Goal: Task Accomplishment & Management: Manage account settings

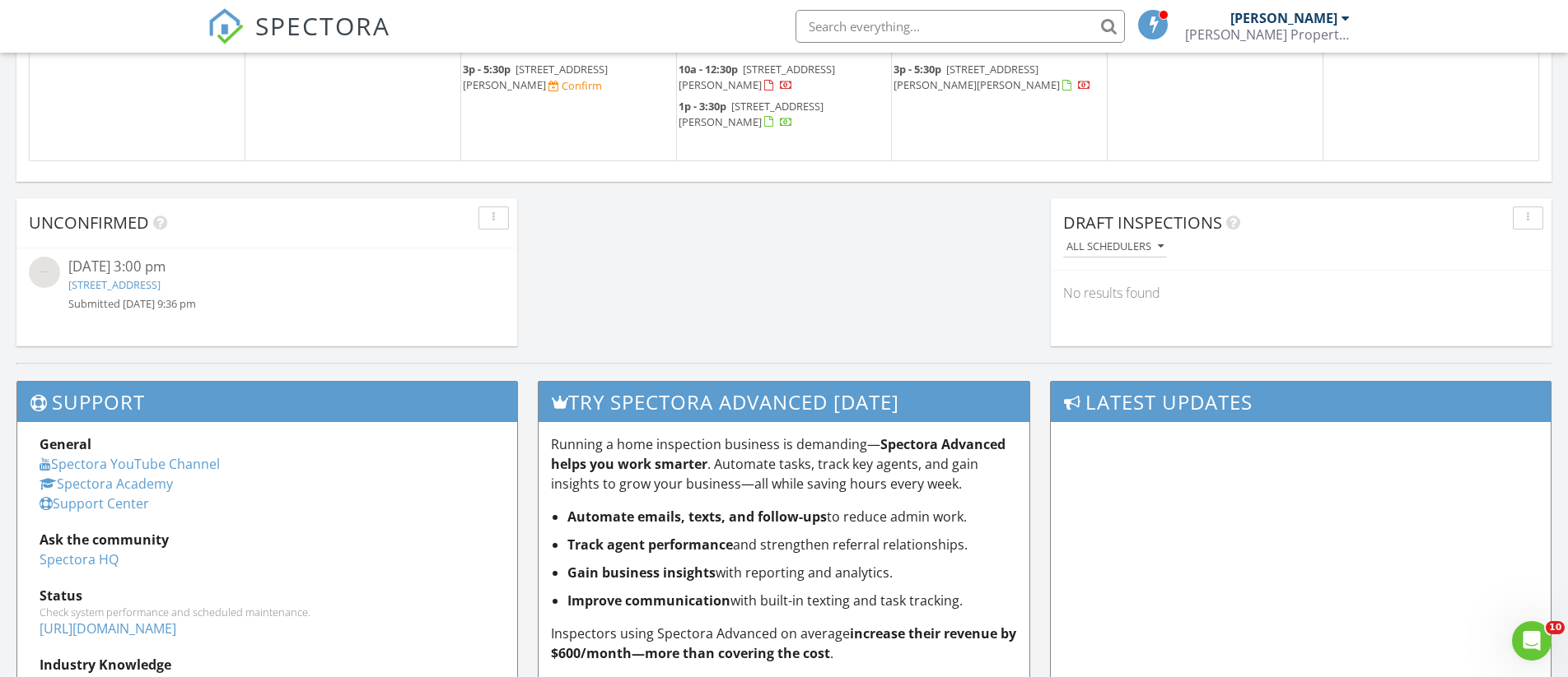
scroll to position [1349, 0]
click at [161, 283] on link "[STREET_ADDRESS]" at bounding box center [115, 286] width 92 height 15
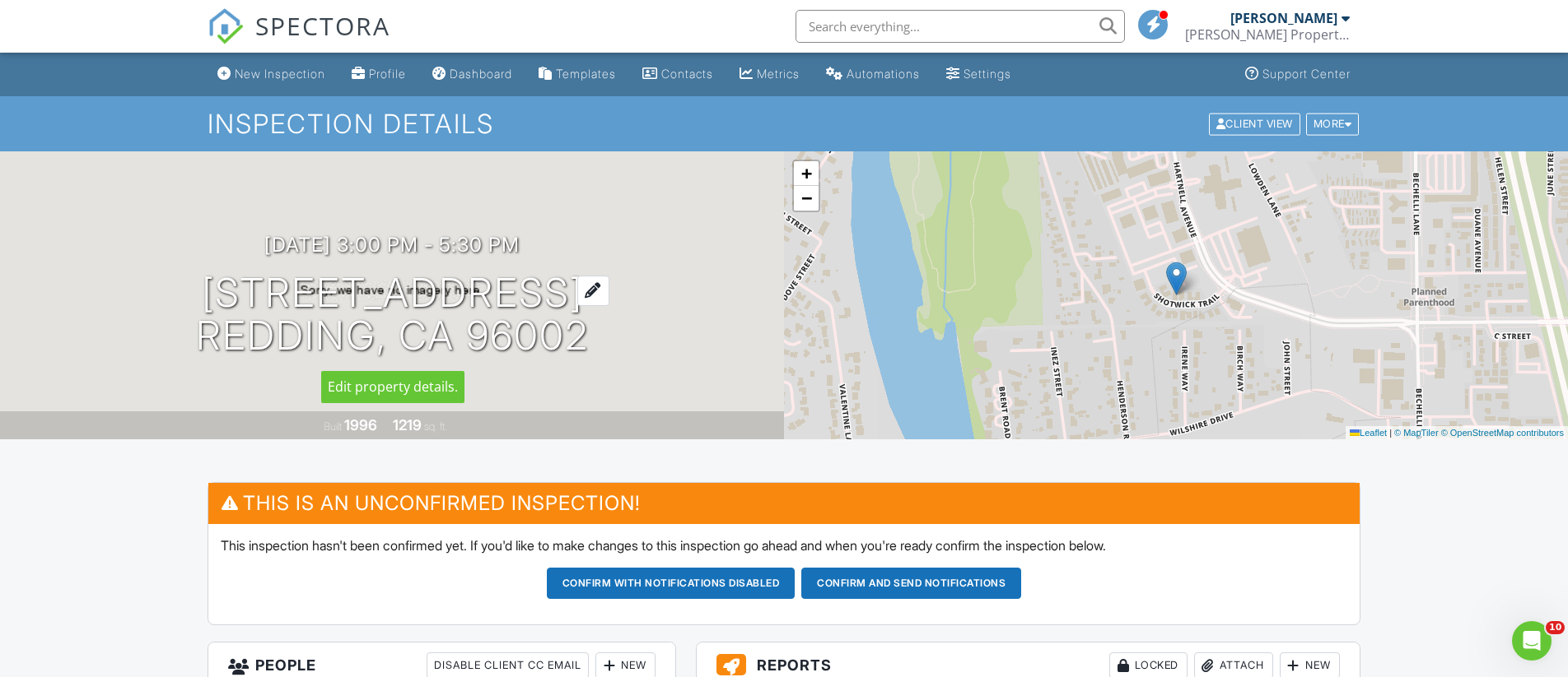
click at [402, 297] on h1 "2886 Shotwick Trail Redding, CA 96002" at bounding box center [392, 315] width 392 height 87
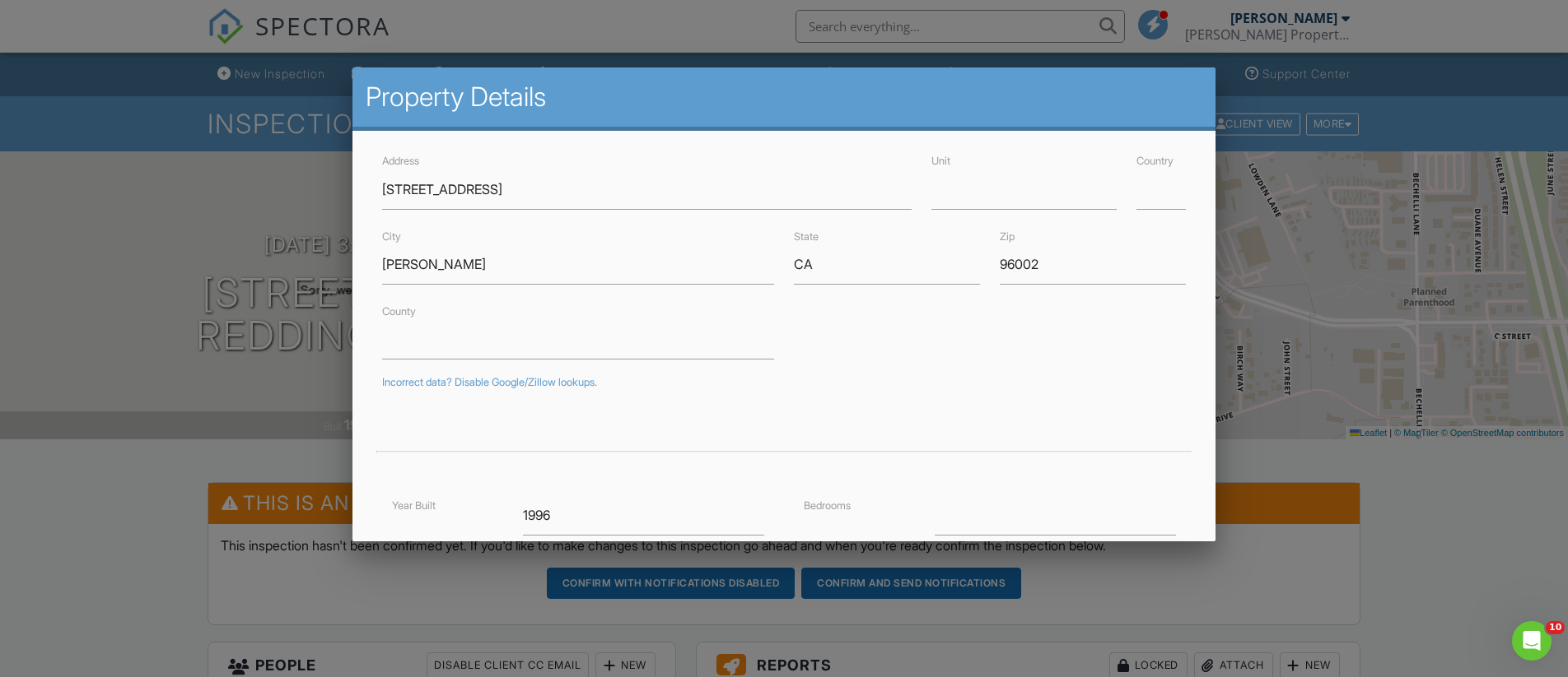
click at [182, 307] on div at bounding box center [784, 341] width 1568 height 847
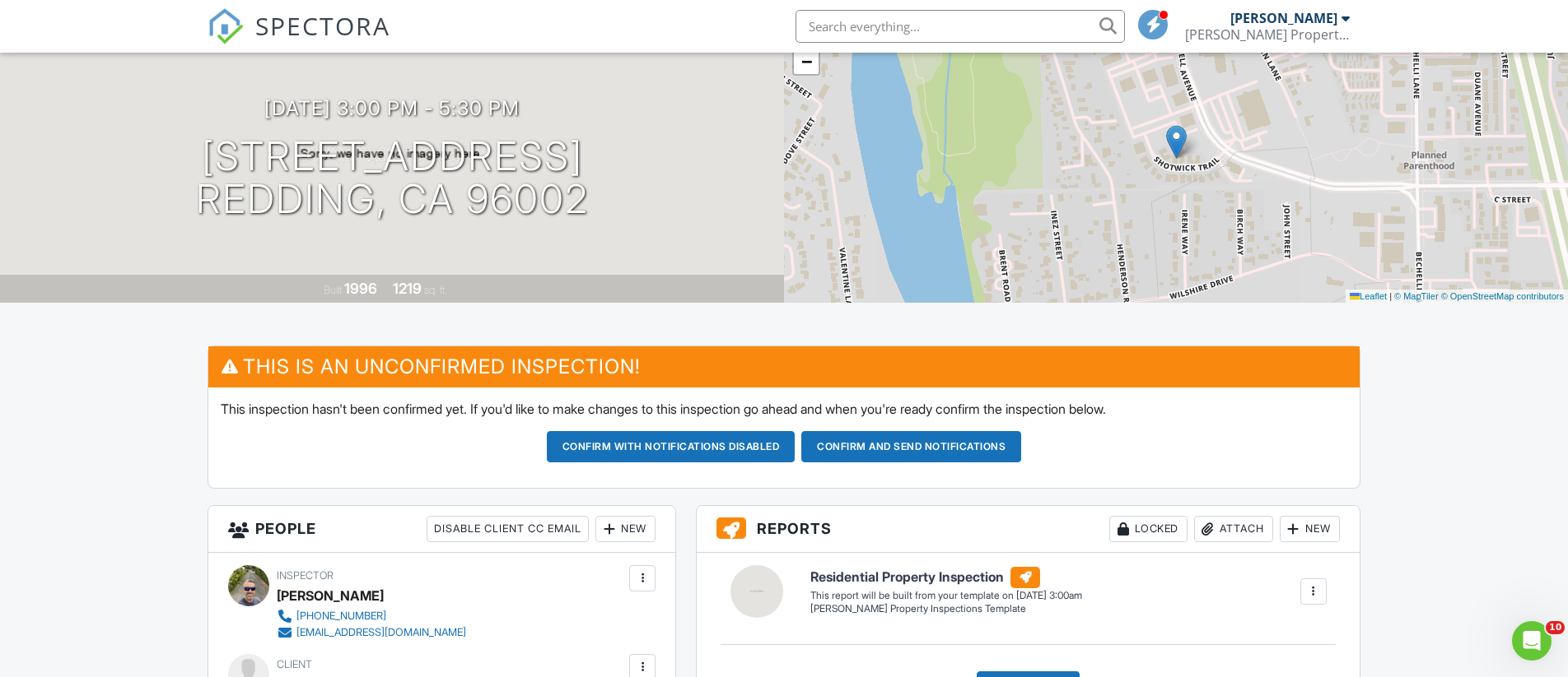
scroll to position [135, 0]
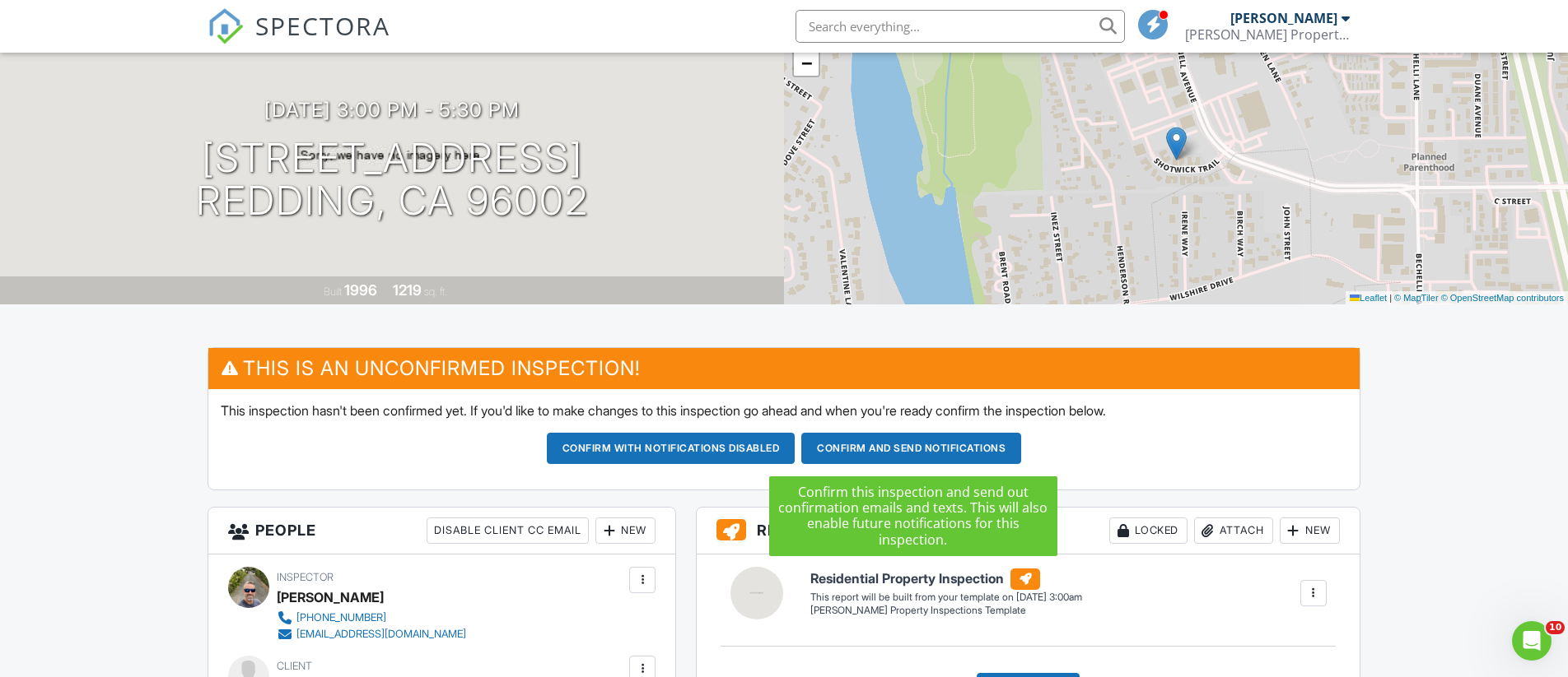
click at [796, 444] on button "Confirm and send notifications" at bounding box center [671, 448] width 249 height 31
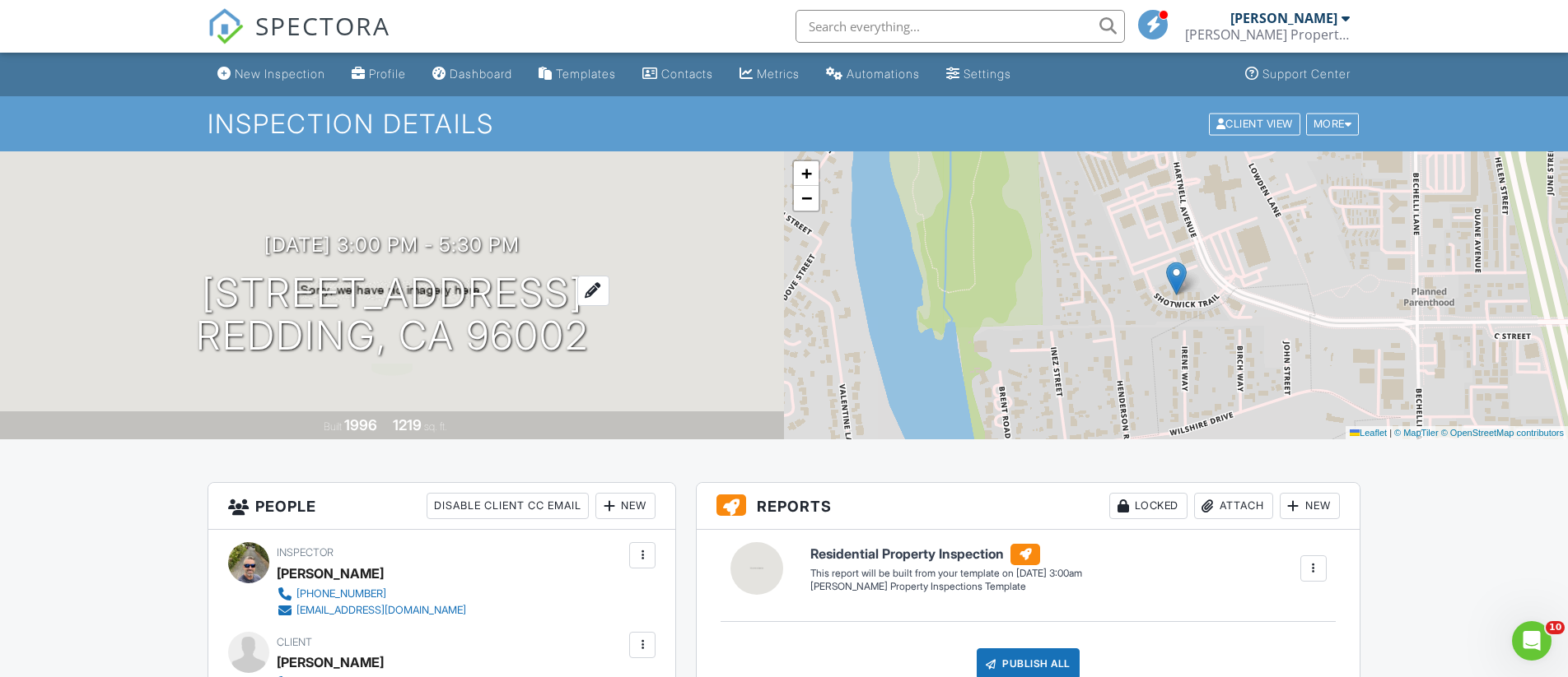
click at [395, 310] on h1 "2886 Shotwick Trail Redding, CA 96002" at bounding box center [392, 315] width 392 height 87
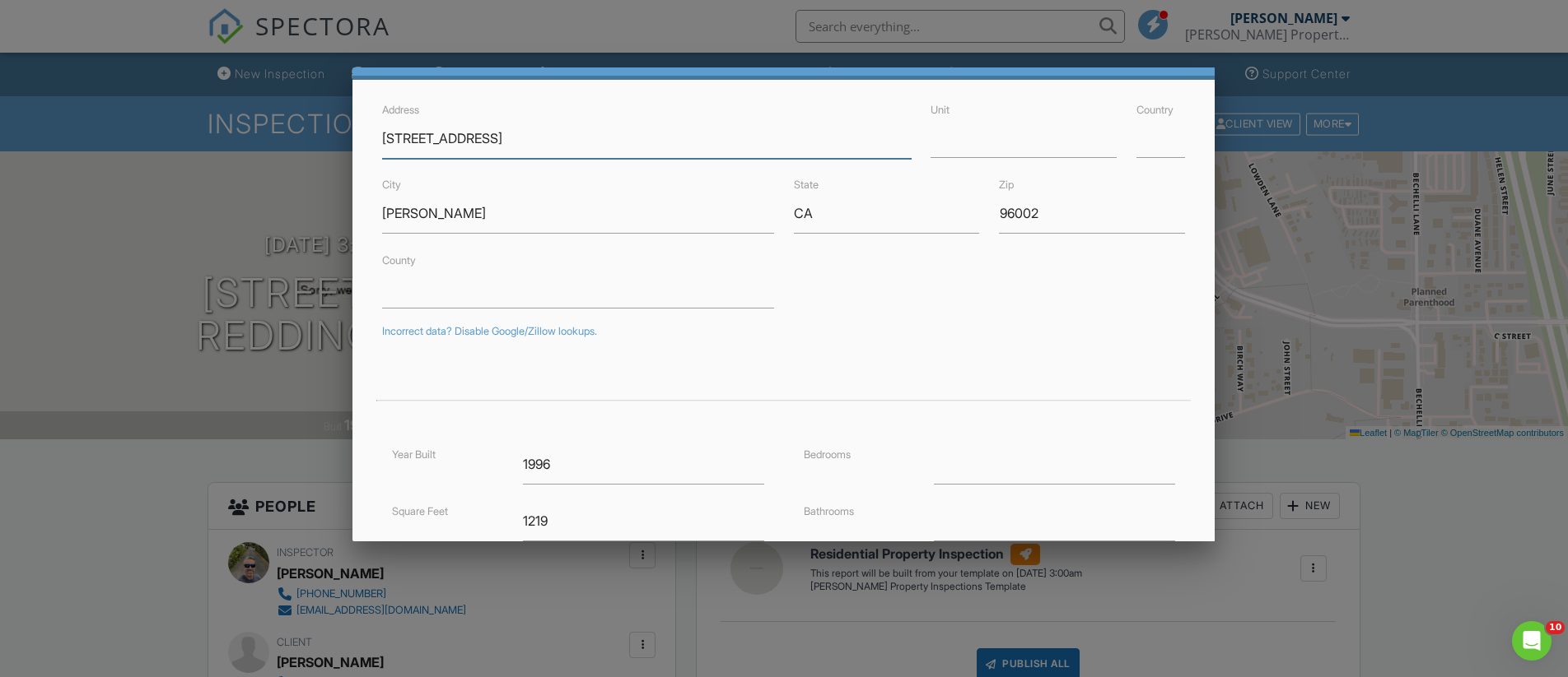
scroll to position [349, 0]
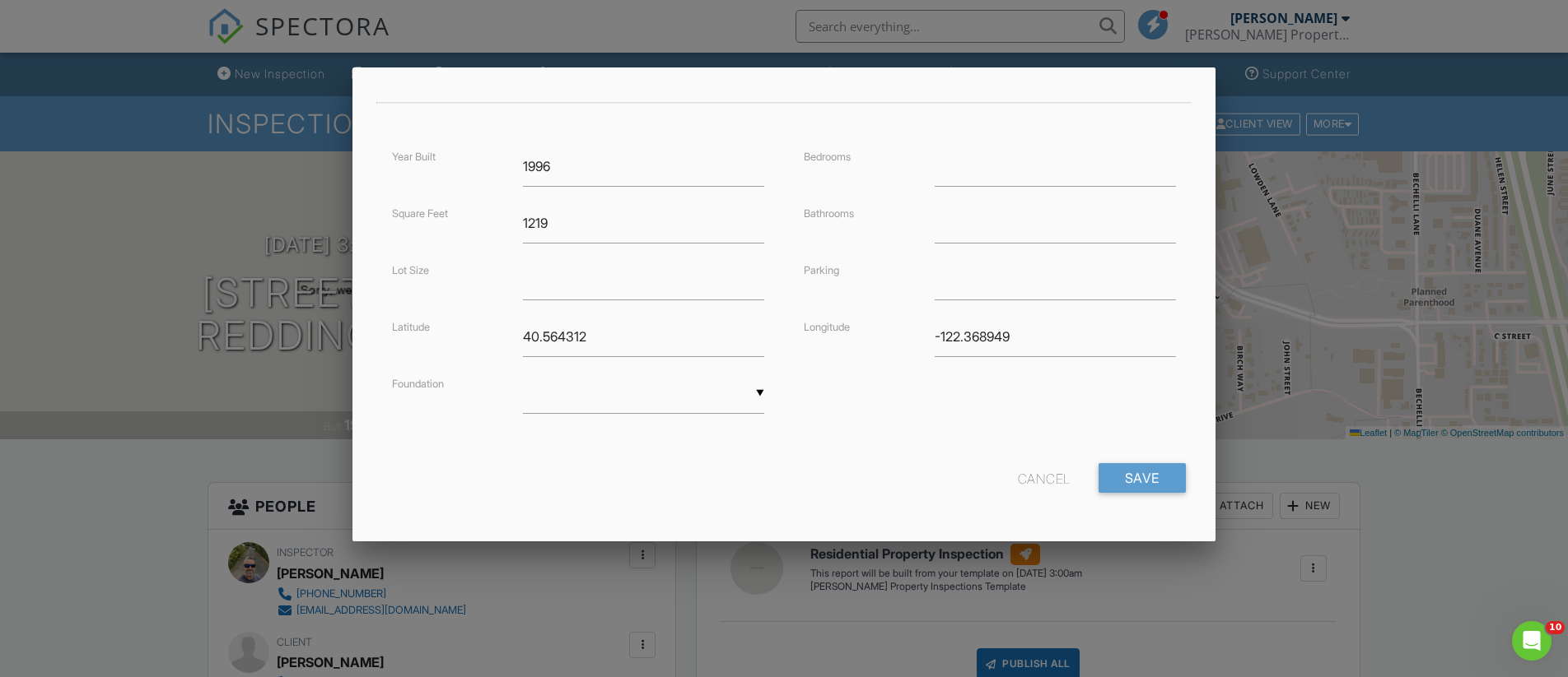
click at [740, 401] on div "▼ Basement Slab Crawlspace Basement Slab Crawlspace" at bounding box center [644, 393] width 242 height 40
click at [643, 468] on span "Slab" at bounding box center [644, 476] width 242 height 41
type input "Slab"
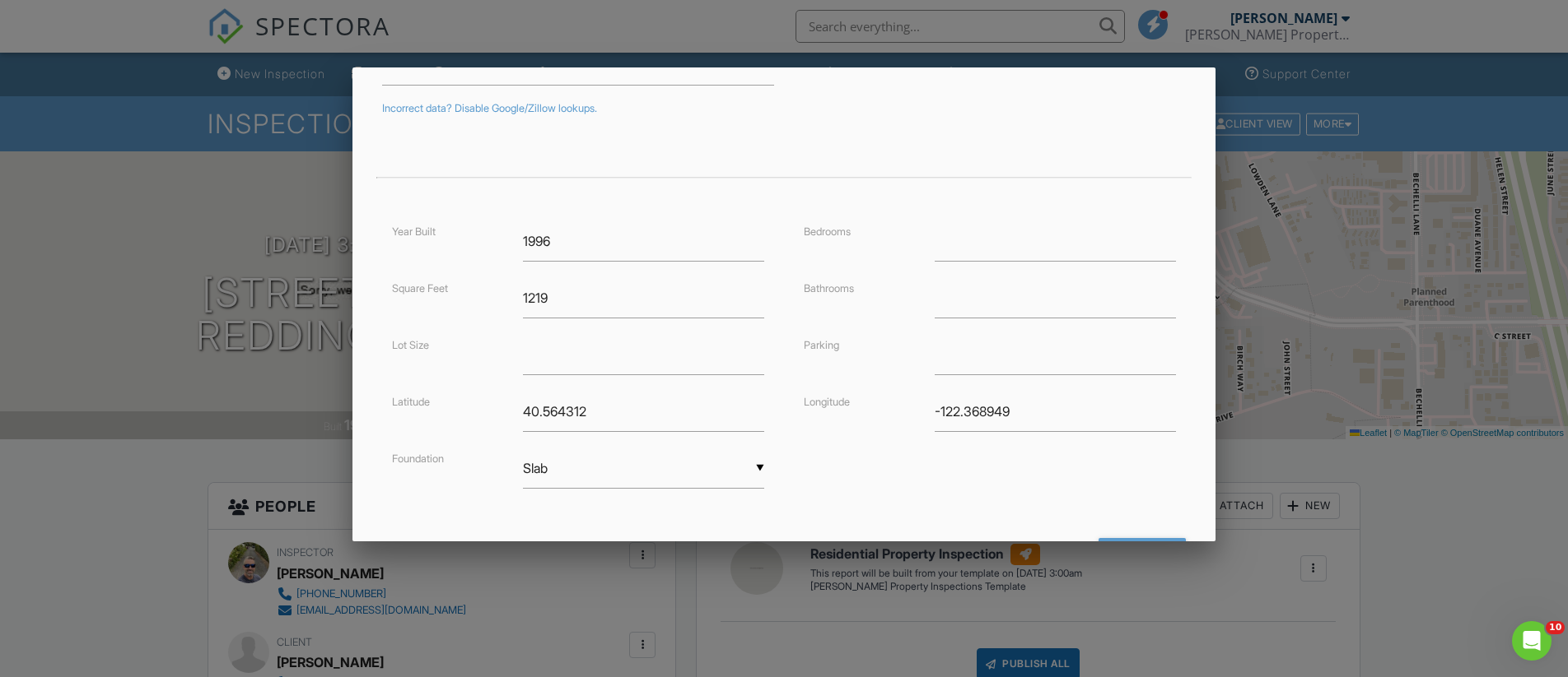
scroll to position [272, 0]
click at [989, 248] on input "number" at bounding box center [1056, 243] width 242 height 40
click at [1172, 241] on input "1" at bounding box center [1056, 243] width 242 height 40
click at [1172, 241] on input "2" at bounding box center [1056, 243] width 242 height 40
type input "3"
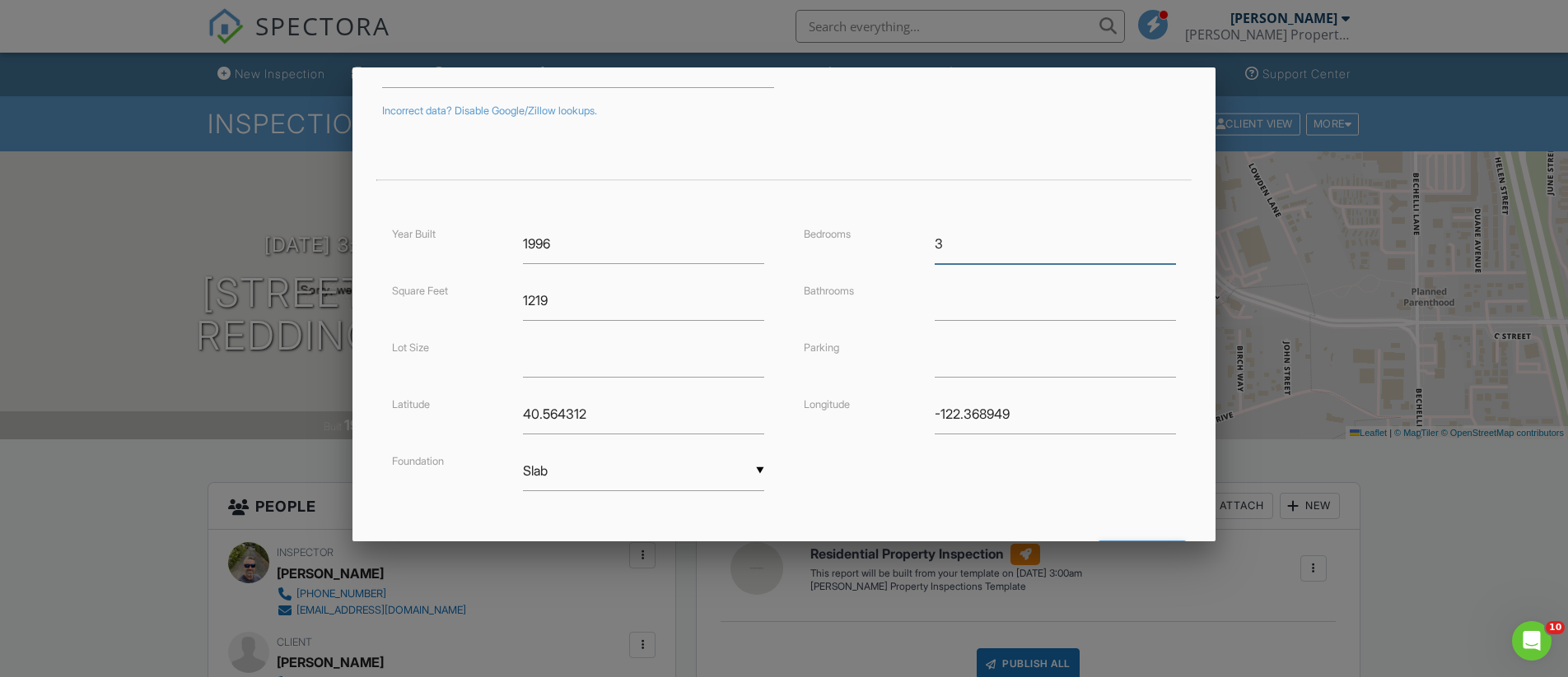
click at [1172, 241] on input "3" at bounding box center [1056, 243] width 242 height 40
click at [1170, 296] on input "0.25" at bounding box center [1056, 300] width 242 height 40
click at [1170, 296] on input "0.5" at bounding box center [1056, 300] width 242 height 40
click at [1170, 296] on input "0.75" at bounding box center [1056, 300] width 242 height 40
click at [1170, 296] on input "1" at bounding box center [1056, 300] width 242 height 40
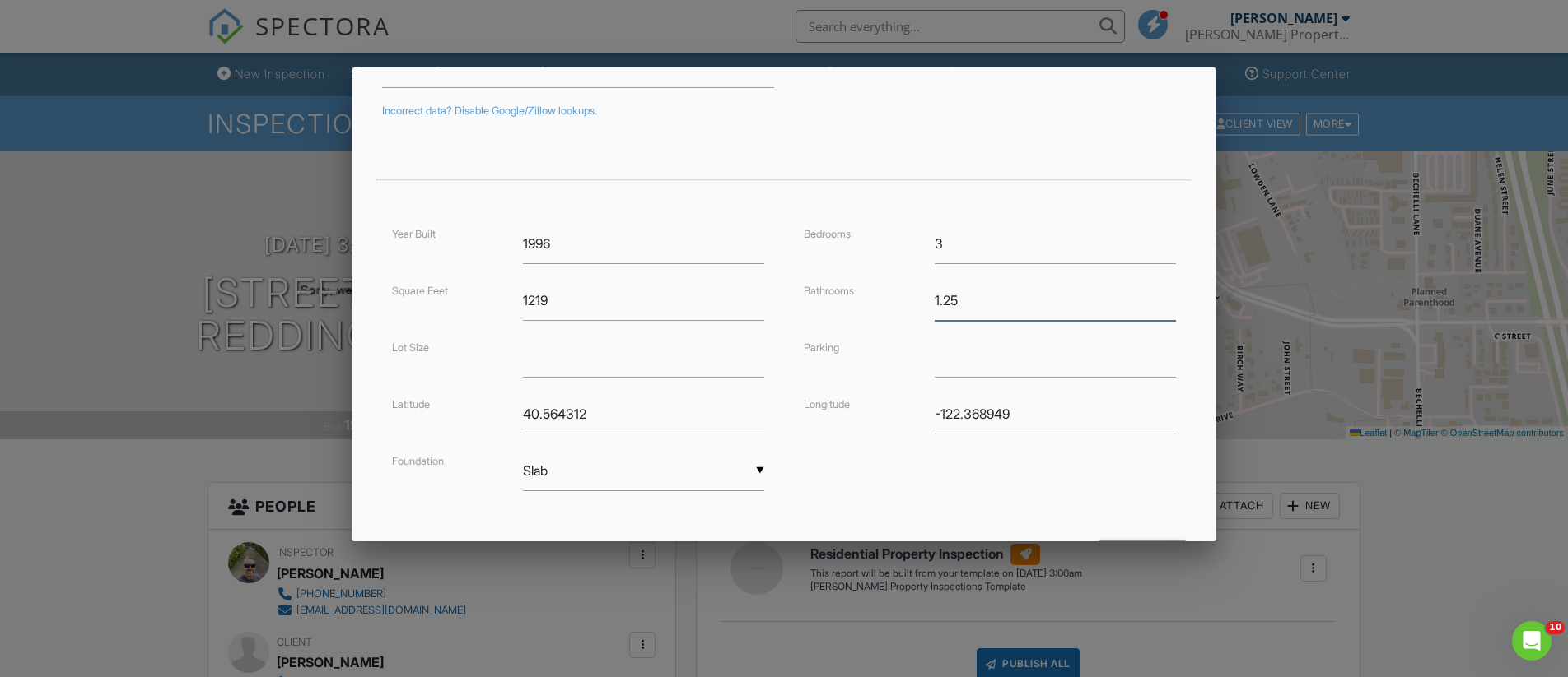
click at [1170, 296] on input "1.25" at bounding box center [1056, 300] width 242 height 40
click at [1169, 296] on input "1.5" at bounding box center [1056, 300] width 242 height 40
click at [1169, 296] on input "1.75" at bounding box center [1056, 300] width 242 height 40
type input "2"
click at [1169, 296] on input "2" at bounding box center [1056, 300] width 242 height 40
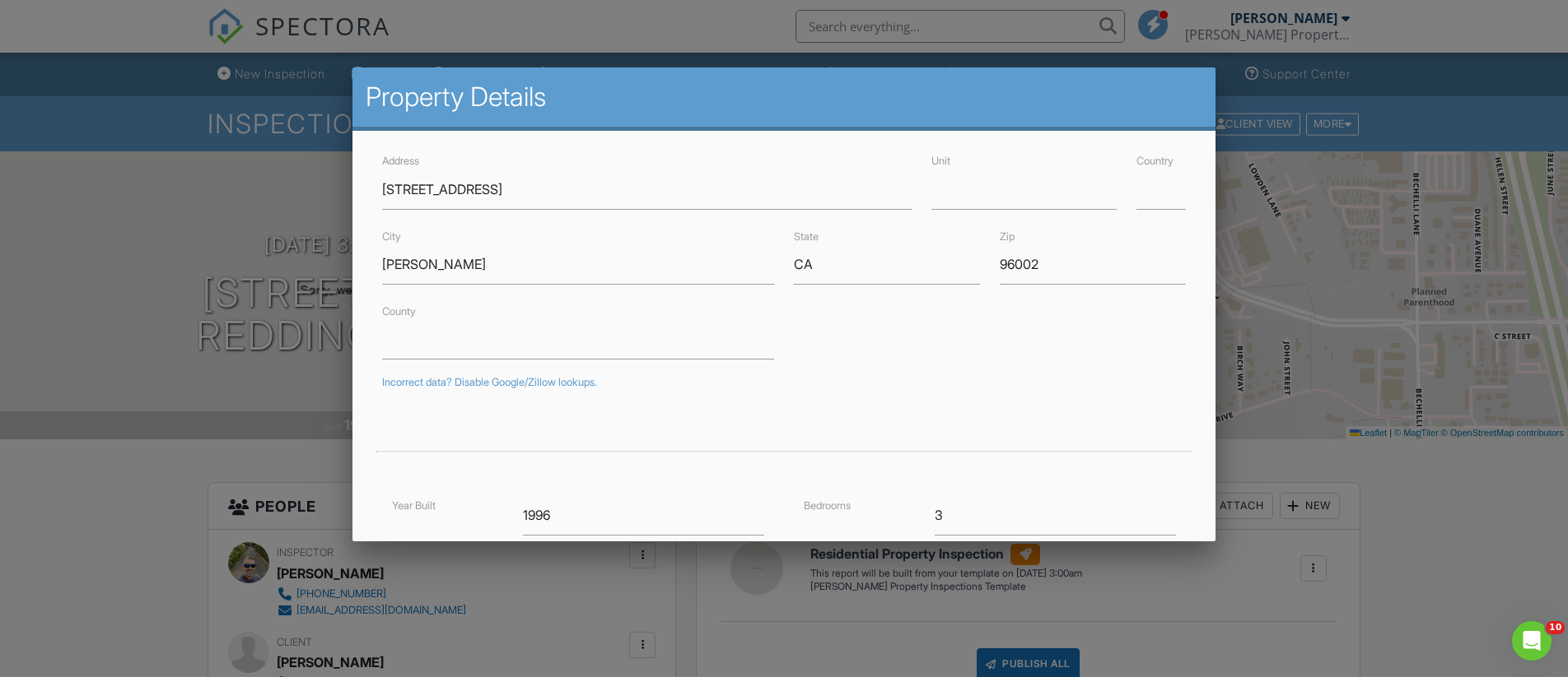
scroll to position [349, 0]
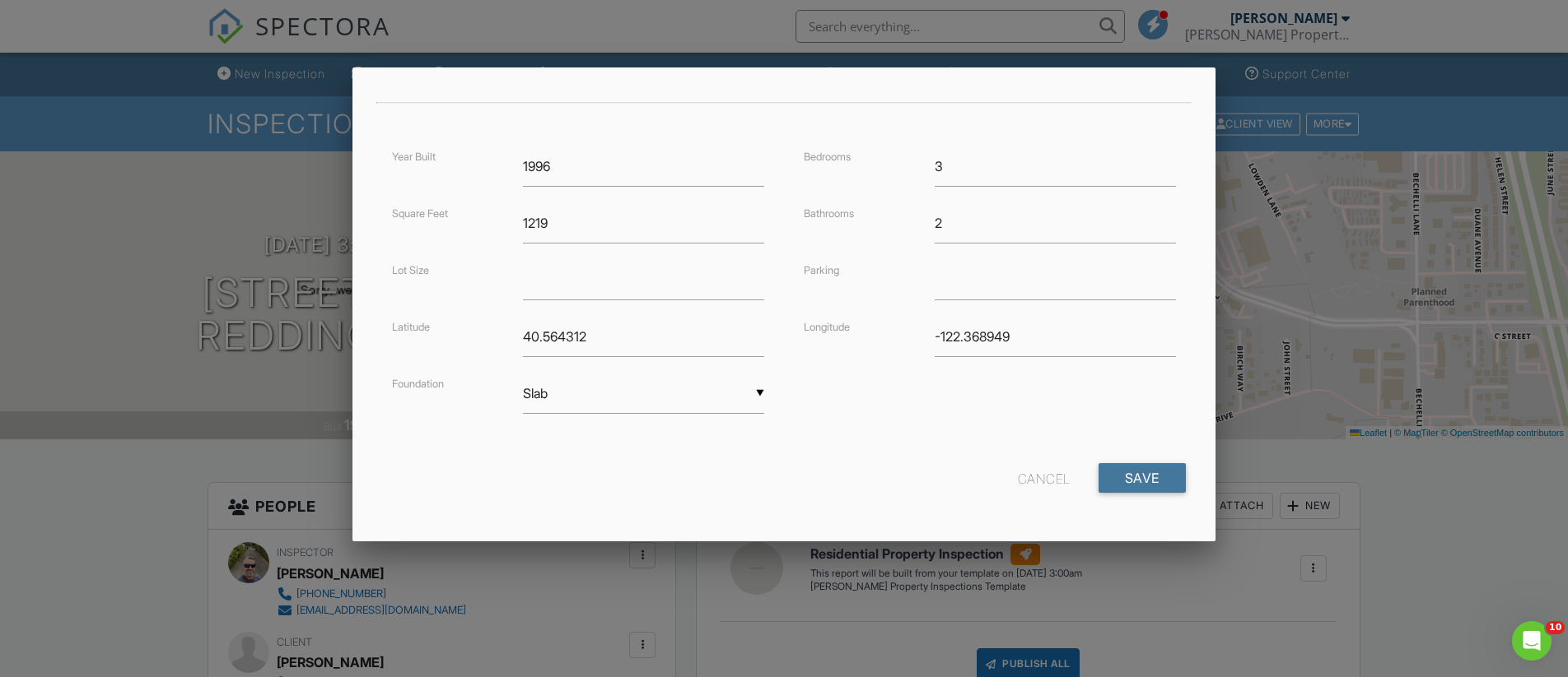
click at [1143, 471] on input "Save" at bounding box center [1143, 477] width 87 height 29
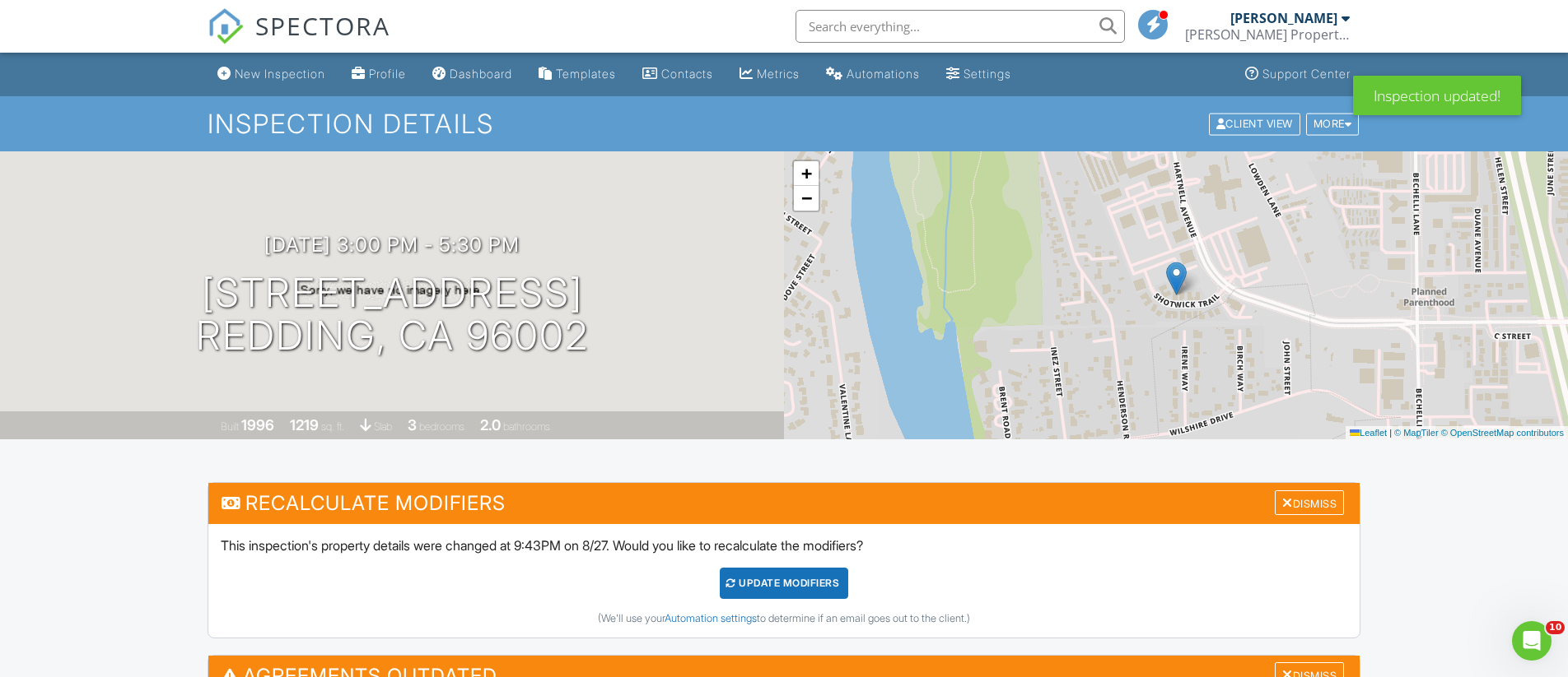
drag, startPoint x: 812, startPoint y: 582, endPoint x: 1021, endPoint y: 564, distance: 209.8
click at [812, 582] on div "UPDATE Modifiers" at bounding box center [785, 583] width 130 height 31
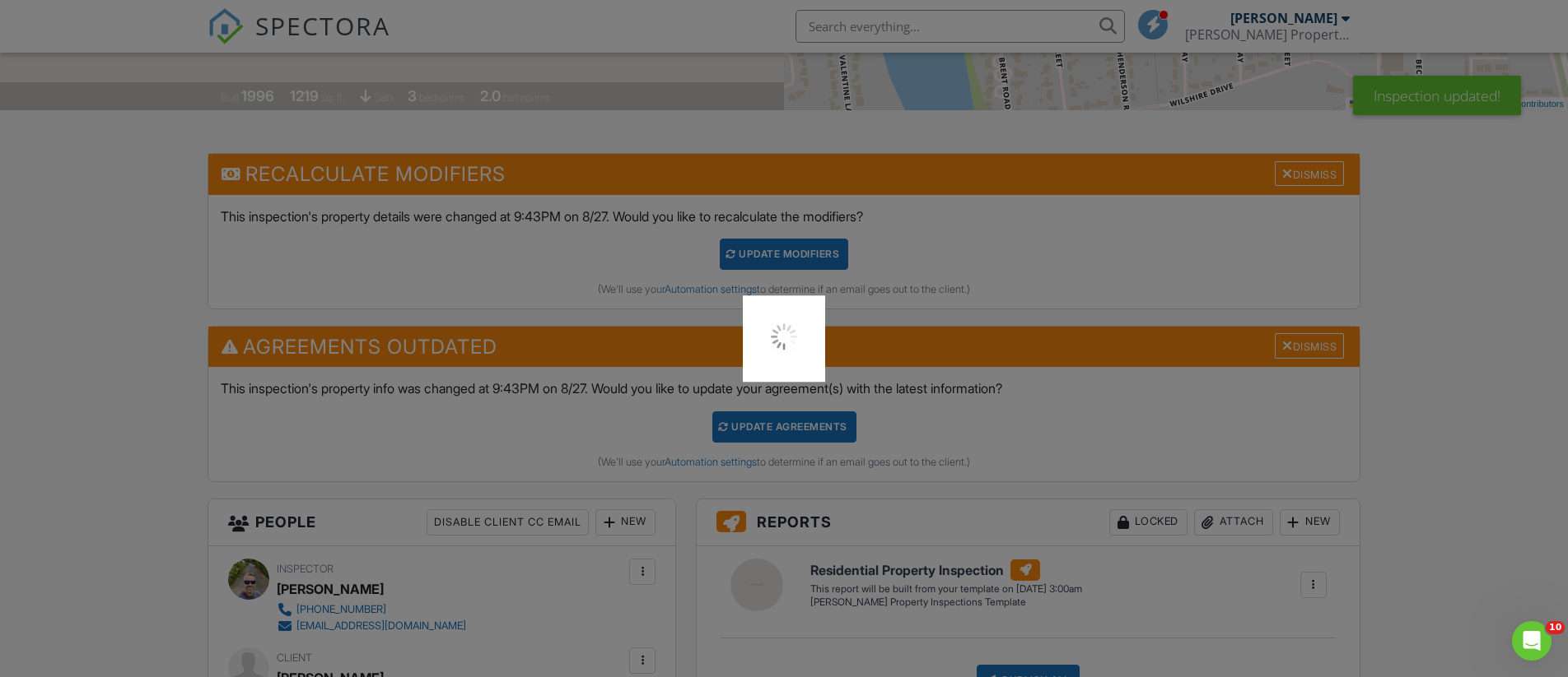
scroll to position [376, 0]
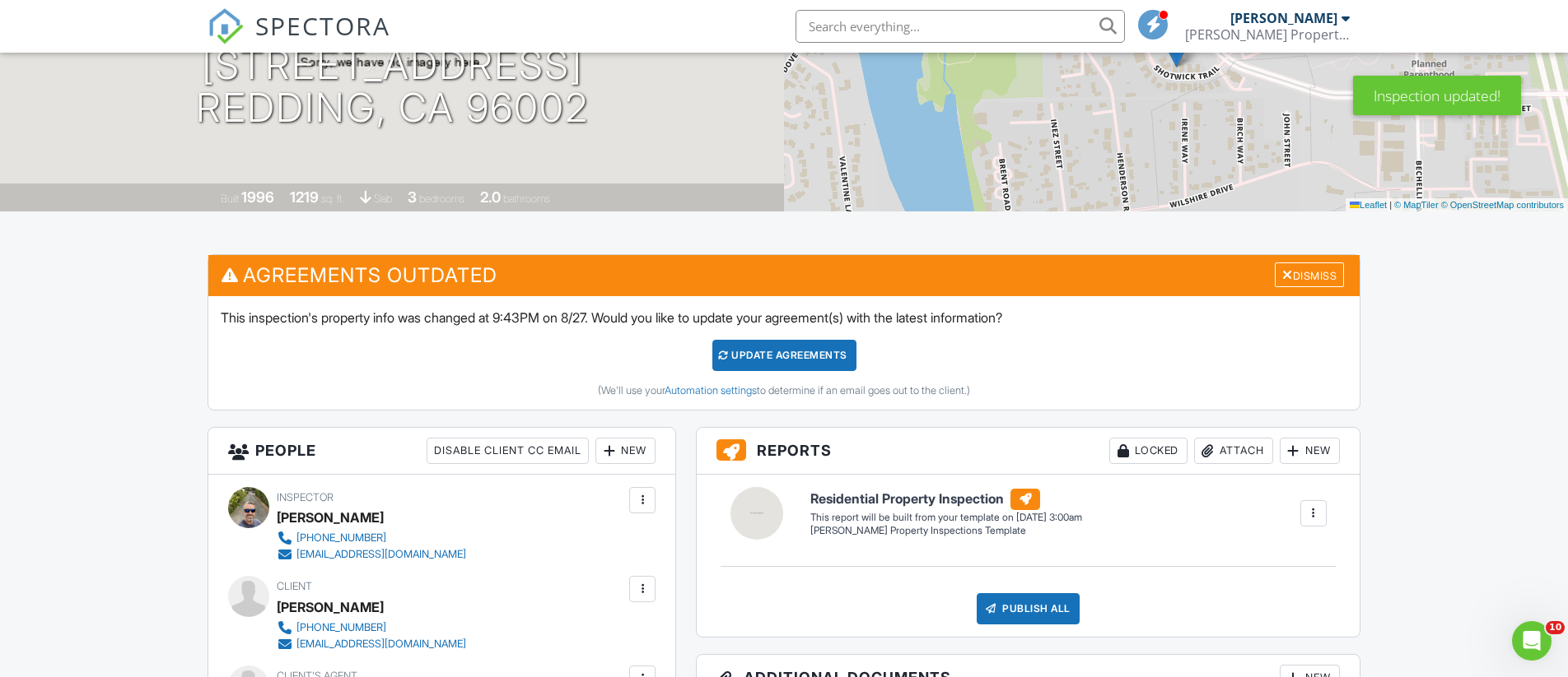
click at [769, 358] on div "Update Agreements" at bounding box center [784, 355] width 144 height 31
